Goal: Information Seeking & Learning: Learn about a topic

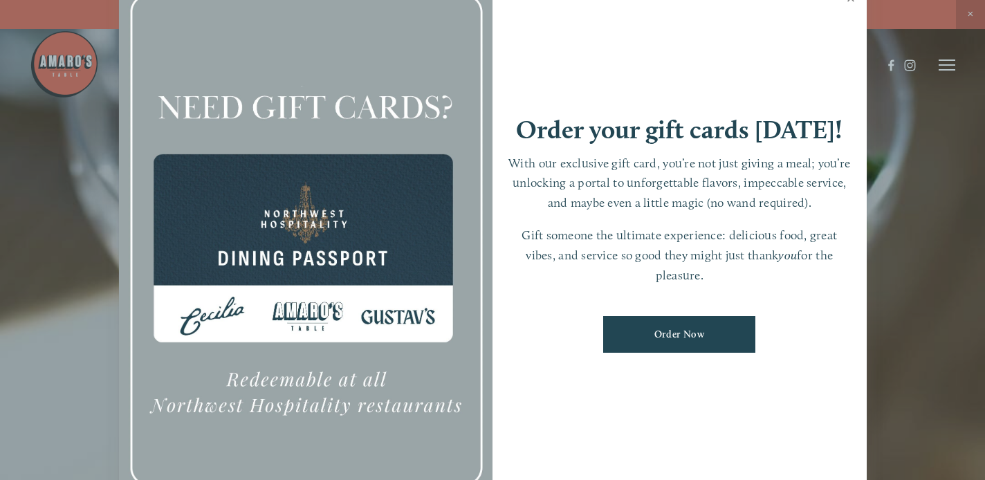
scroll to position [-18, 0]
click at [848, 19] on link "Close" at bounding box center [851, 0] width 27 height 39
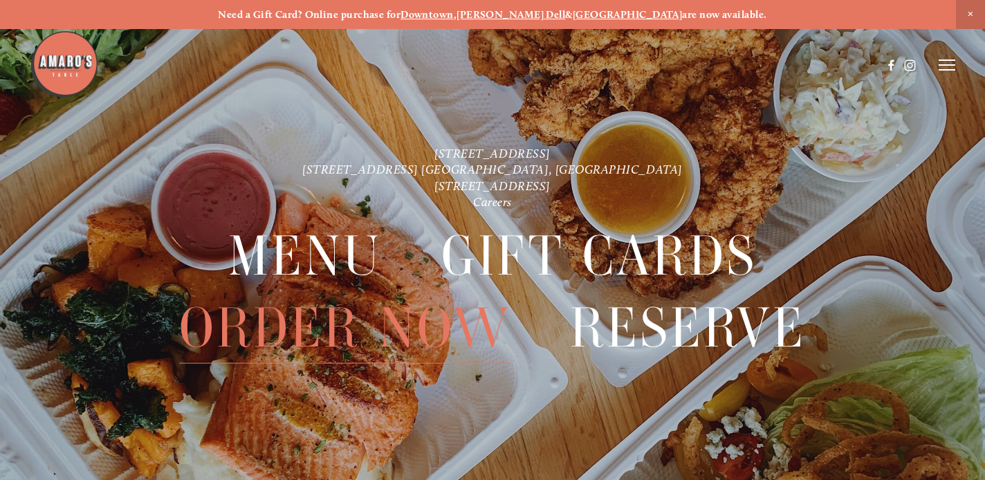
click at [401, 331] on span "Order Now" at bounding box center [345, 328] width 332 height 71
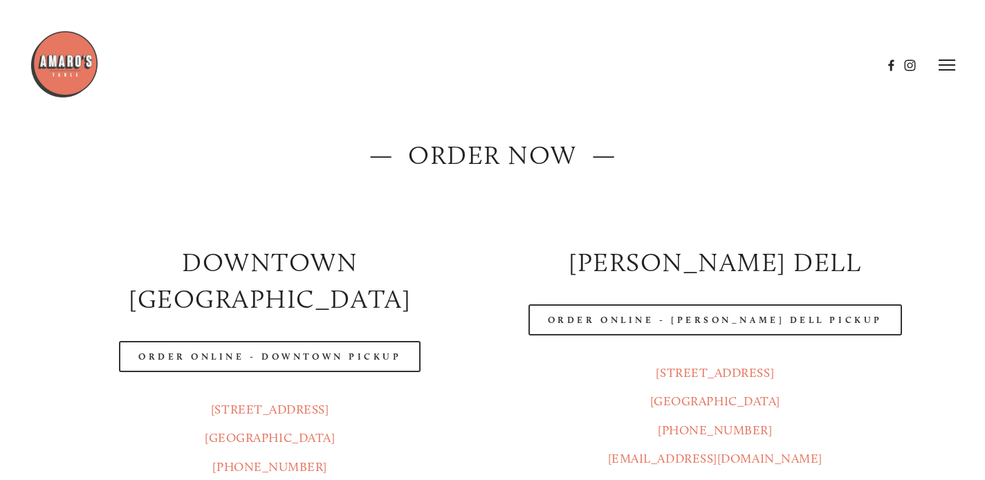
scroll to position [53, 0]
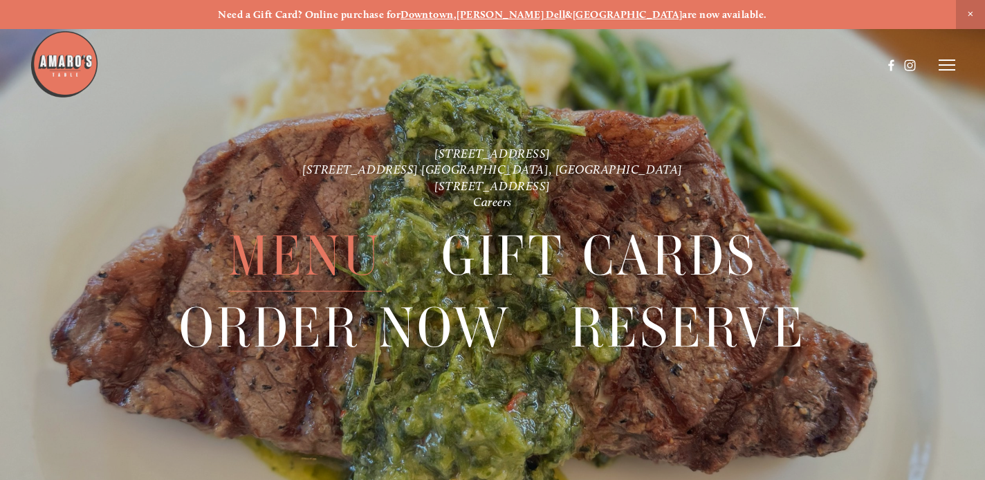
click at [329, 260] on span "Menu" at bounding box center [305, 255] width 154 height 71
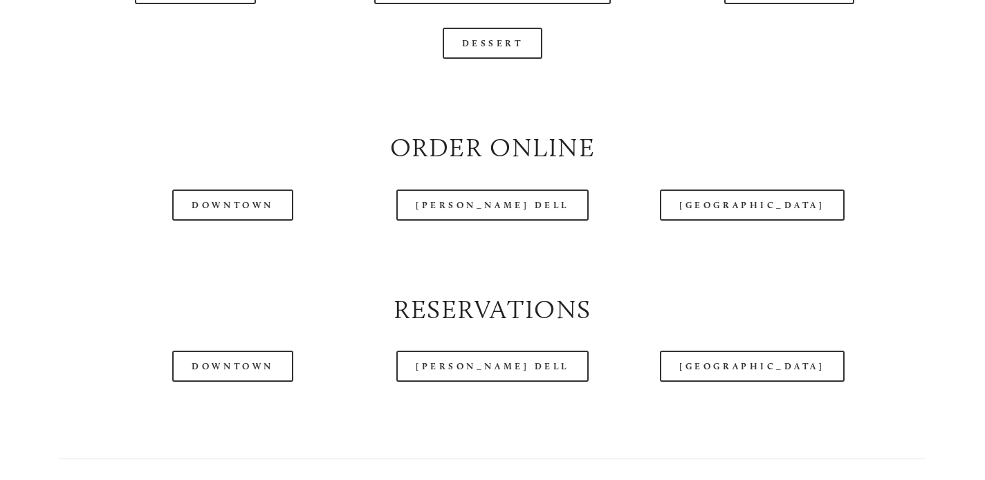
scroll to position [1528, 0]
click at [206, 192] on link "Downtown" at bounding box center [232, 203] width 120 height 31
